Goal: Information Seeking & Learning: Compare options

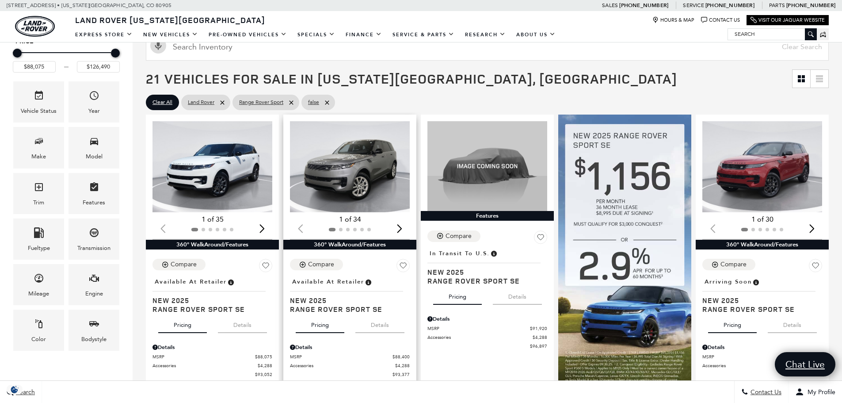
scroll to position [133, 0]
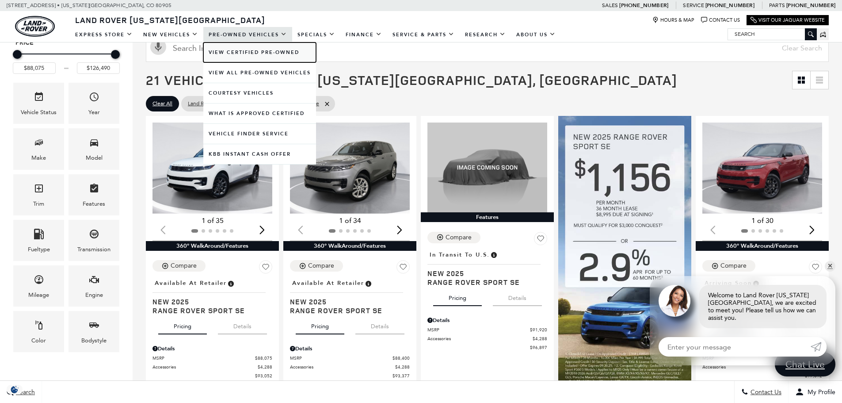
click at [237, 53] on link "View Certified Pre-Owned" at bounding box center [259, 52] width 113 height 20
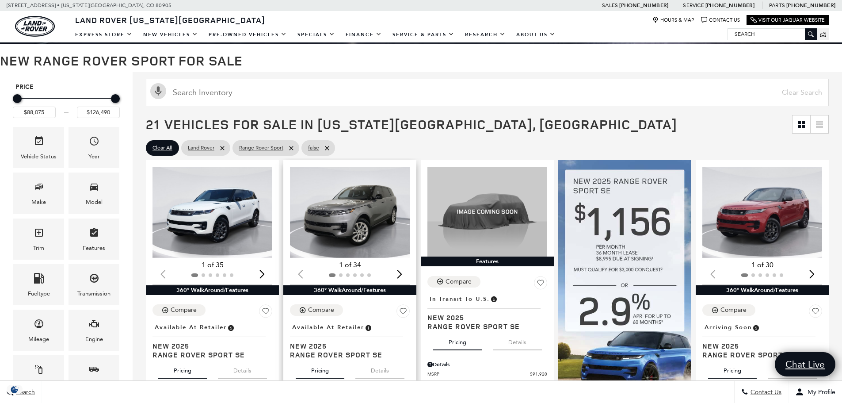
scroll to position [133, 0]
